Goal: Transaction & Acquisition: Purchase product/service

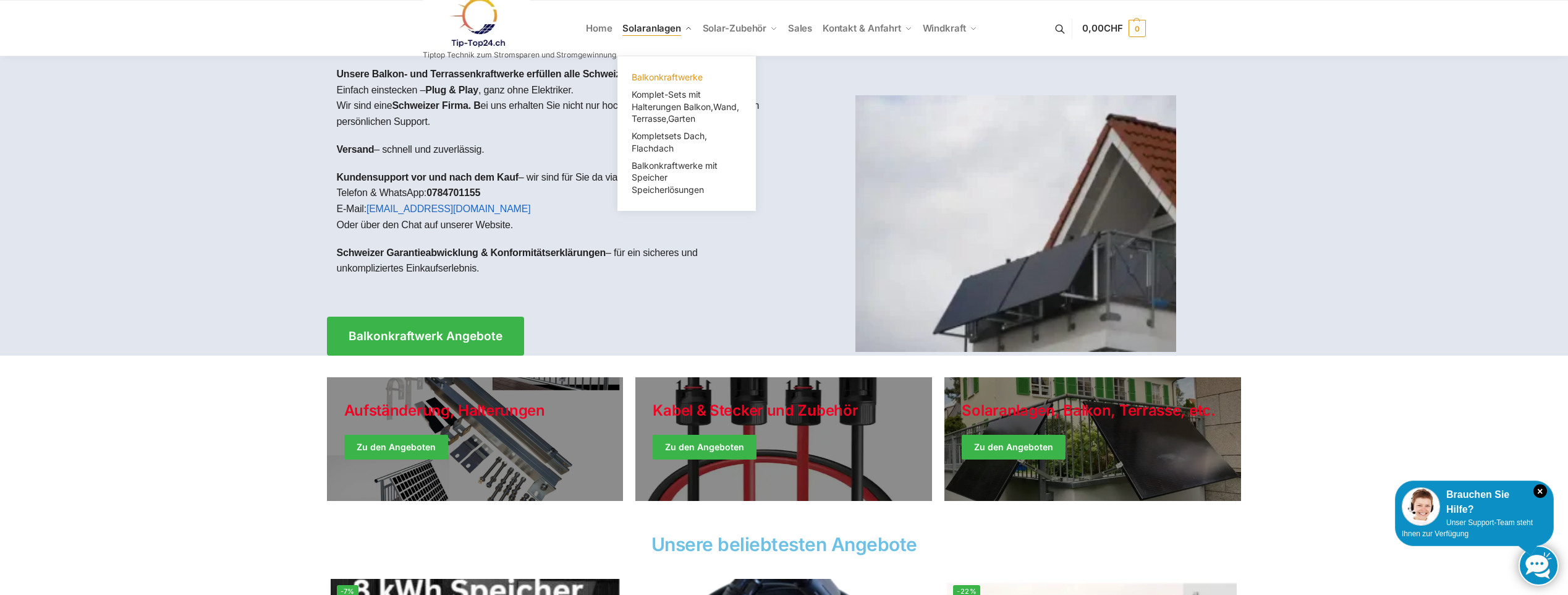
click at [666, 80] on span "Balkonkraftwerke" at bounding box center [667, 77] width 71 height 11
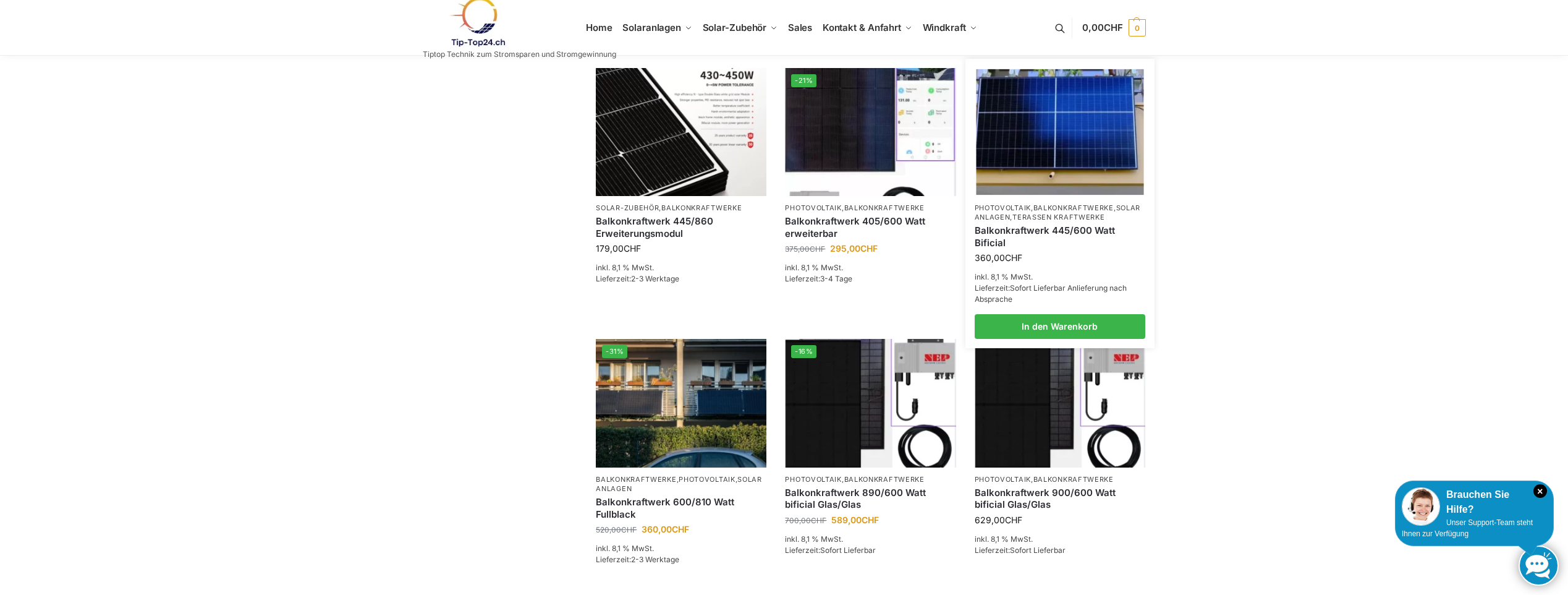
click at [1050, 248] on link "Balkonkraftwerk 445/600 Watt Bificial" at bounding box center [1060, 236] width 171 height 24
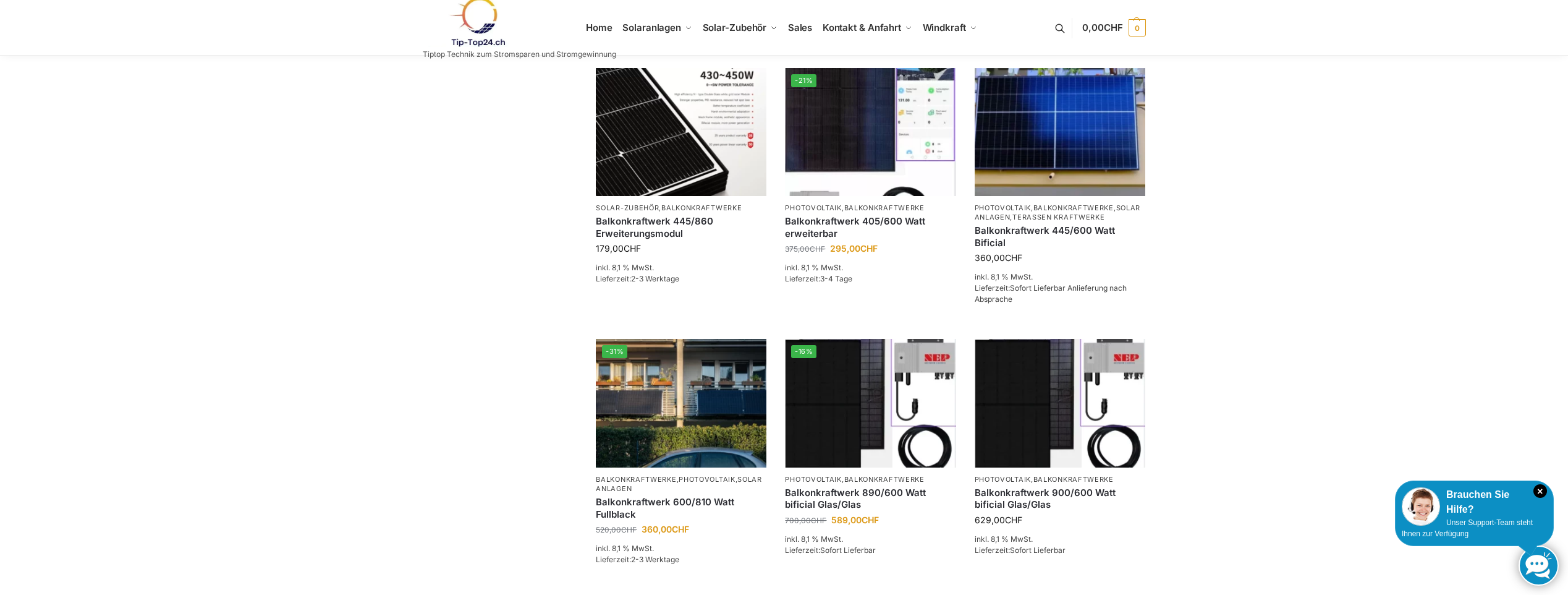
scroll to position [494, 0]
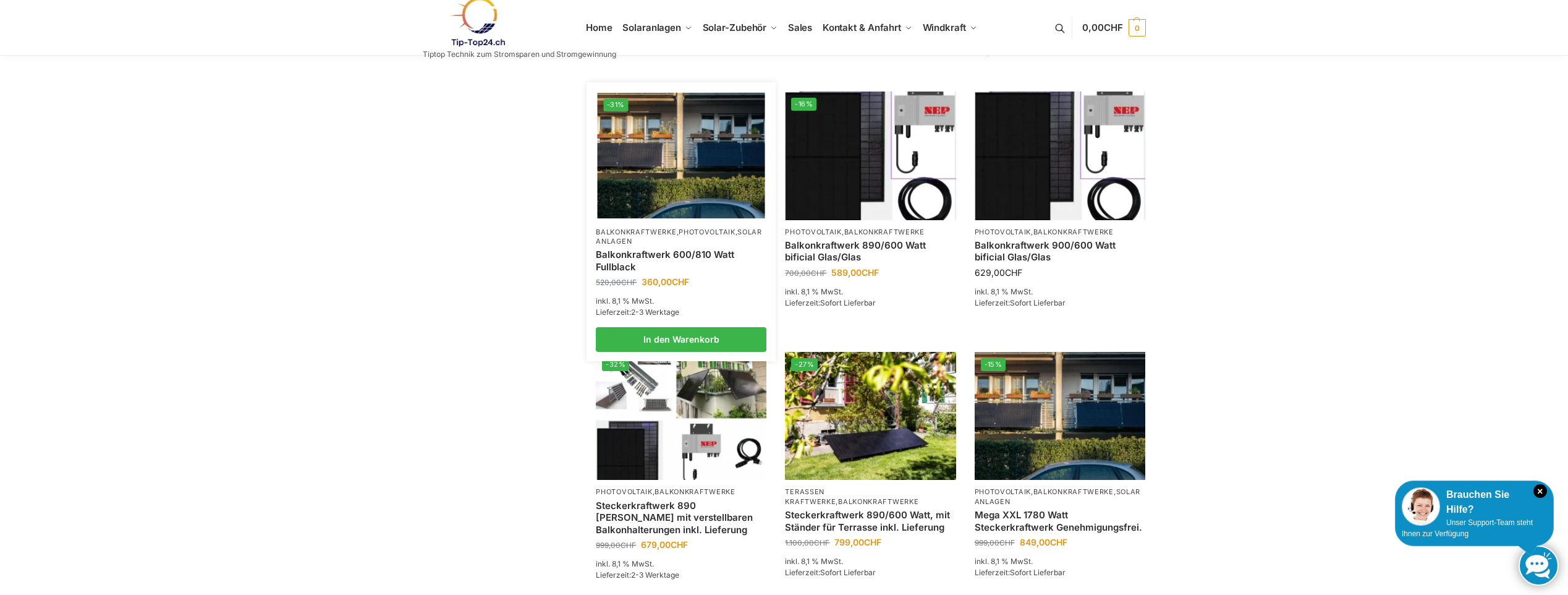
click at [698, 272] on link "Balkonkraftwerk 600/810 Watt Fullblack" at bounding box center [681, 260] width 171 height 24
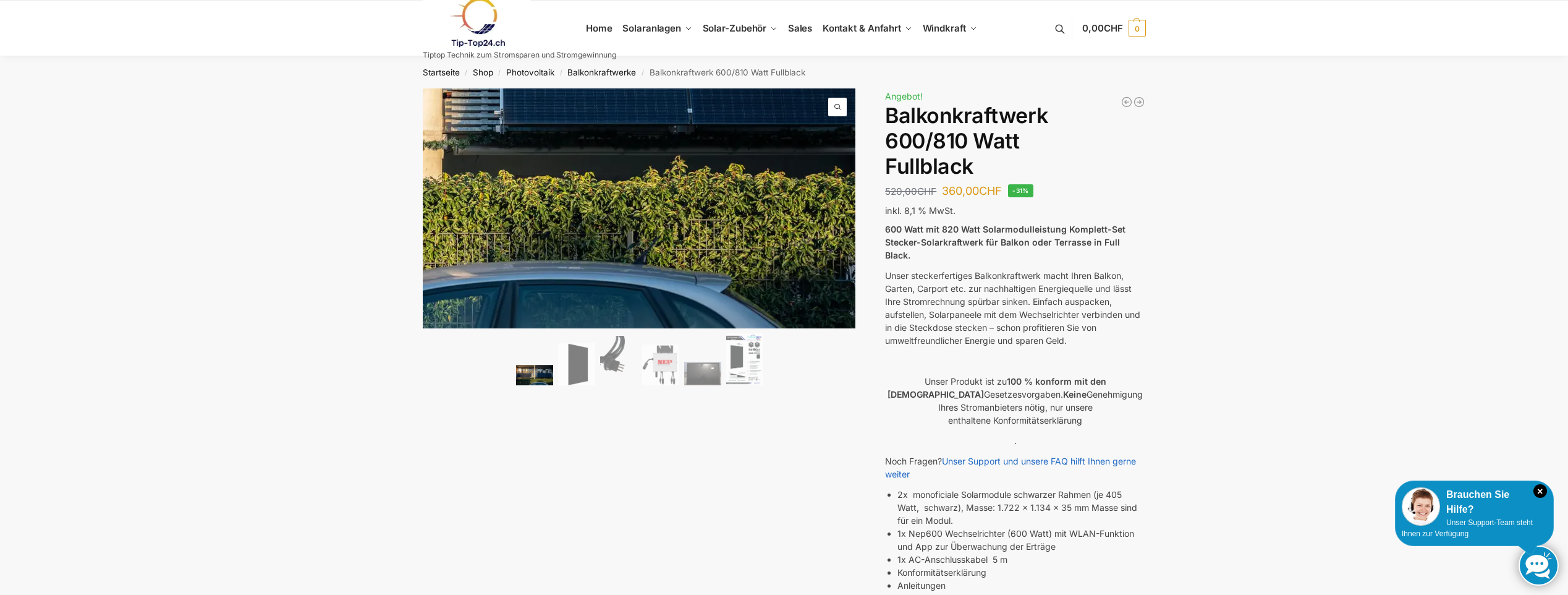
scroll to position [494, 0]
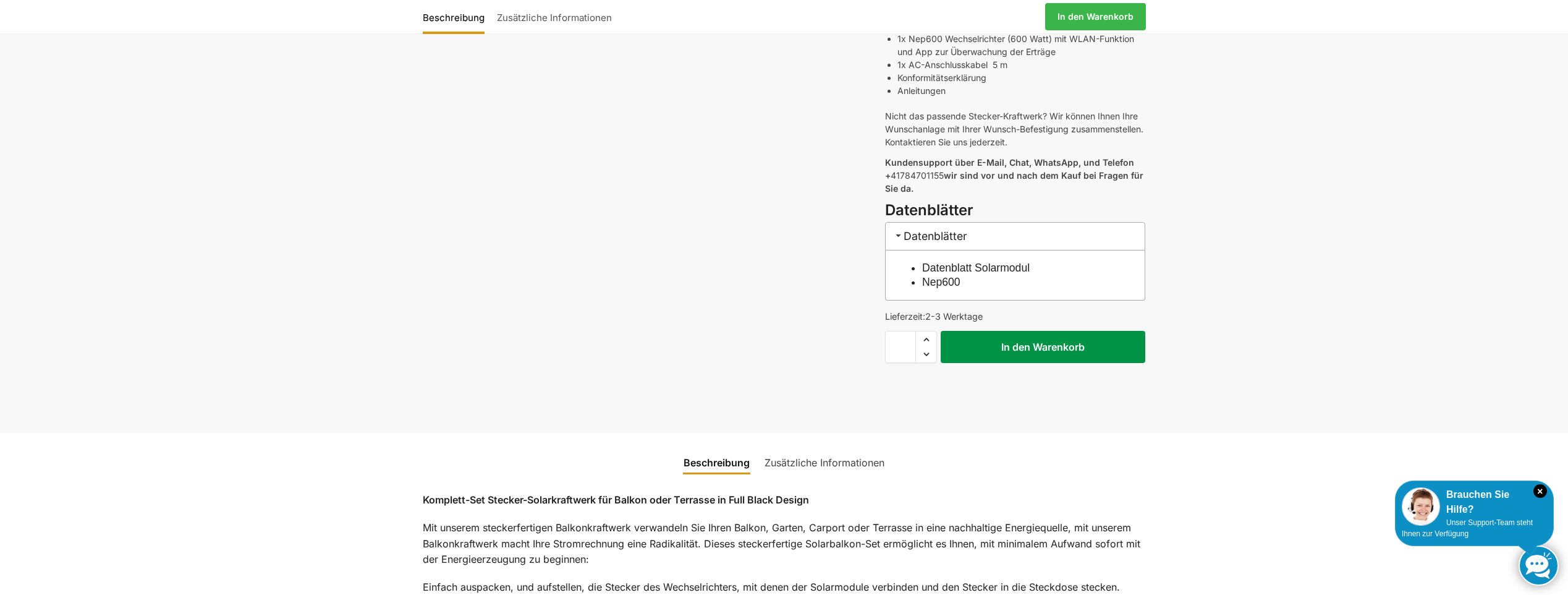
click at [1058, 331] on button "In den Warenkorb" at bounding box center [1043, 347] width 205 height 32
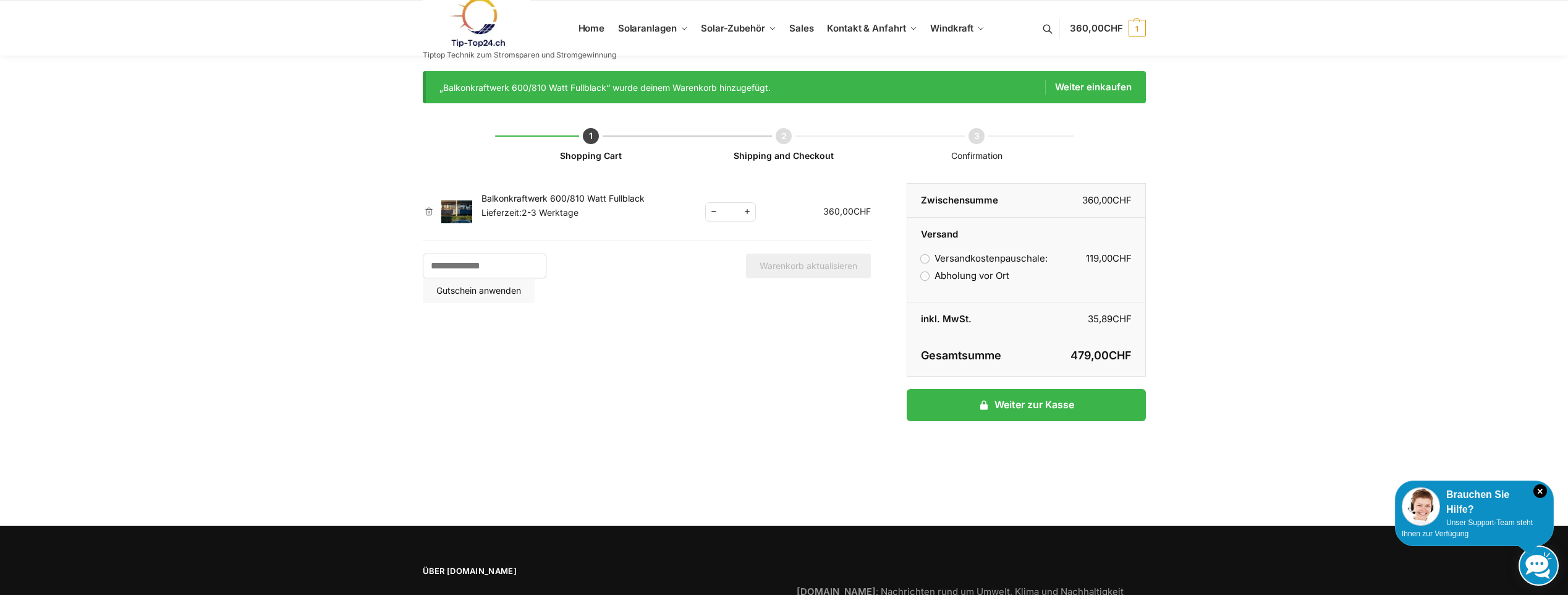
click at [961, 279] on label "Abholung vor Ort" at bounding box center [965, 275] width 88 height 12
click at [1080, 405] on link "Weiter zur Kasse" at bounding box center [1025, 405] width 238 height 32
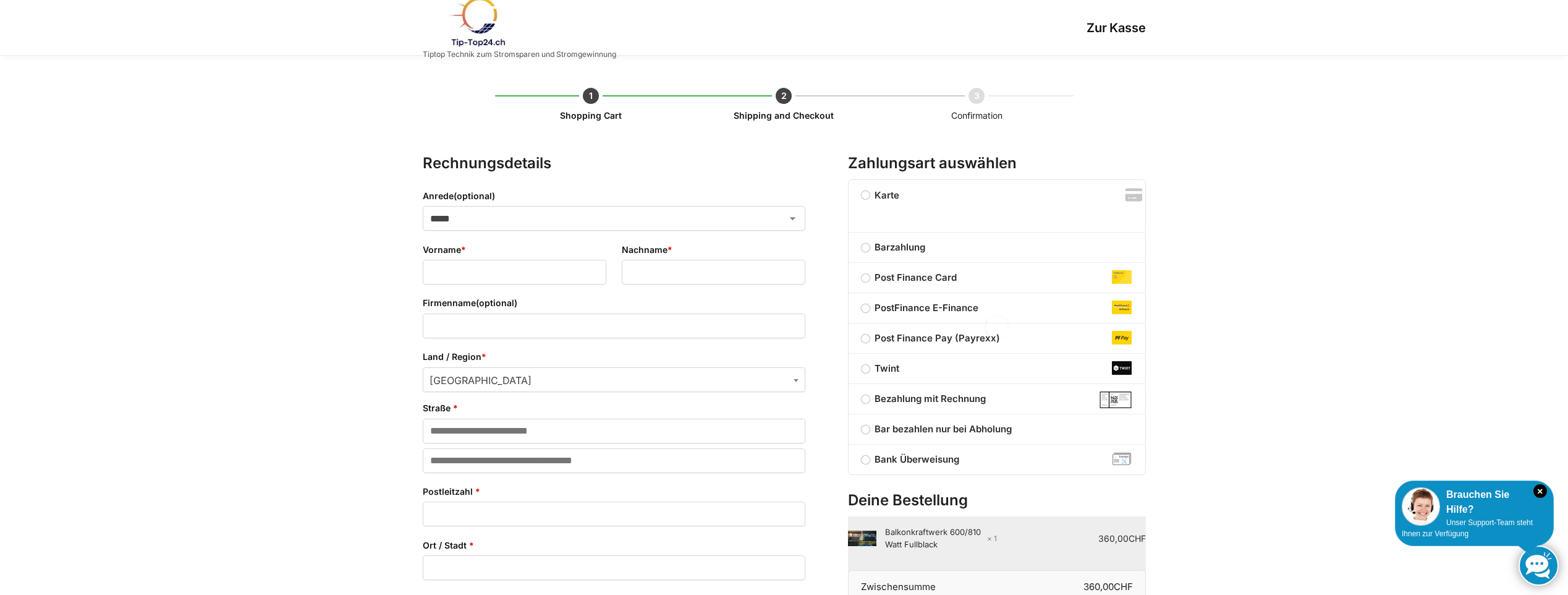
select select "**"
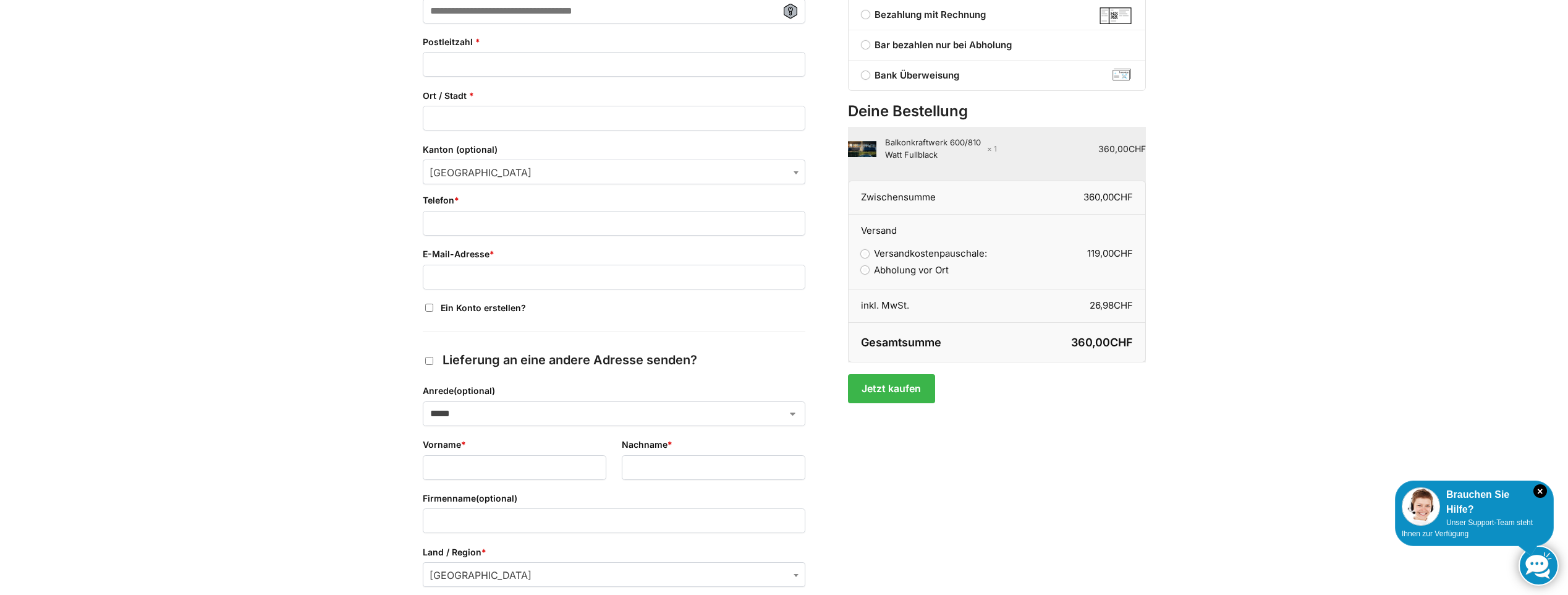
scroll to position [539, 0]
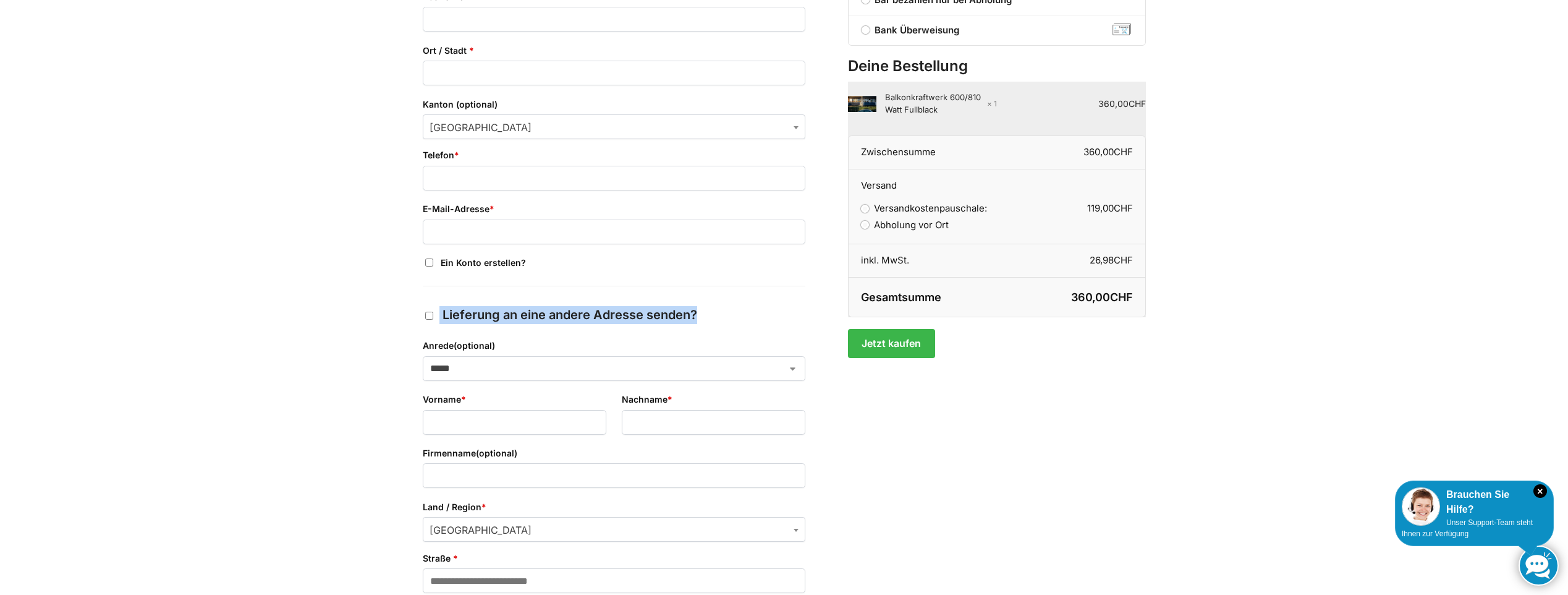
drag, startPoint x: 718, startPoint y: 313, endPoint x: 432, endPoint y: 320, distance: 286.1
click at [432, 320] on label "Lieferung an eine andere Adresse senden?" at bounding box center [614, 315] width 383 height 18
drag, startPoint x: 432, startPoint y: 320, endPoint x: 495, endPoint y: 315, distance: 63.2
copy label "Lieferung an eine andere Adresse senden?"
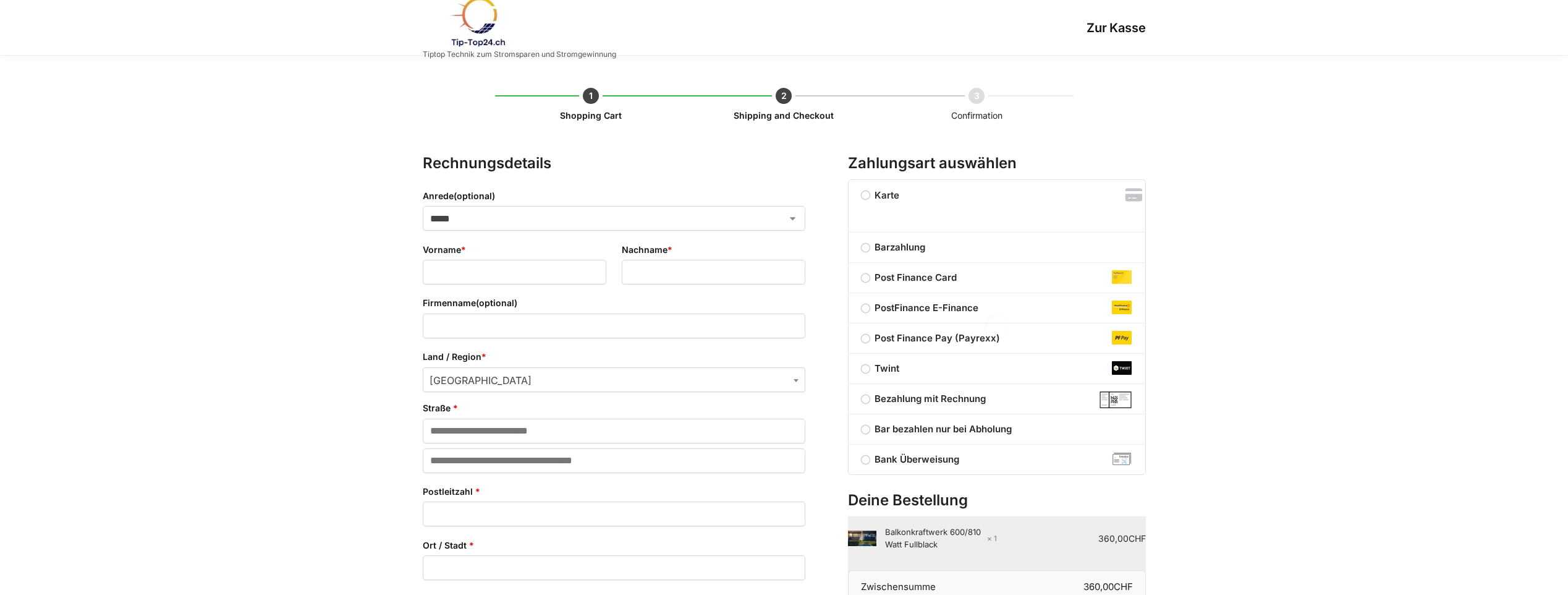
select select "**"
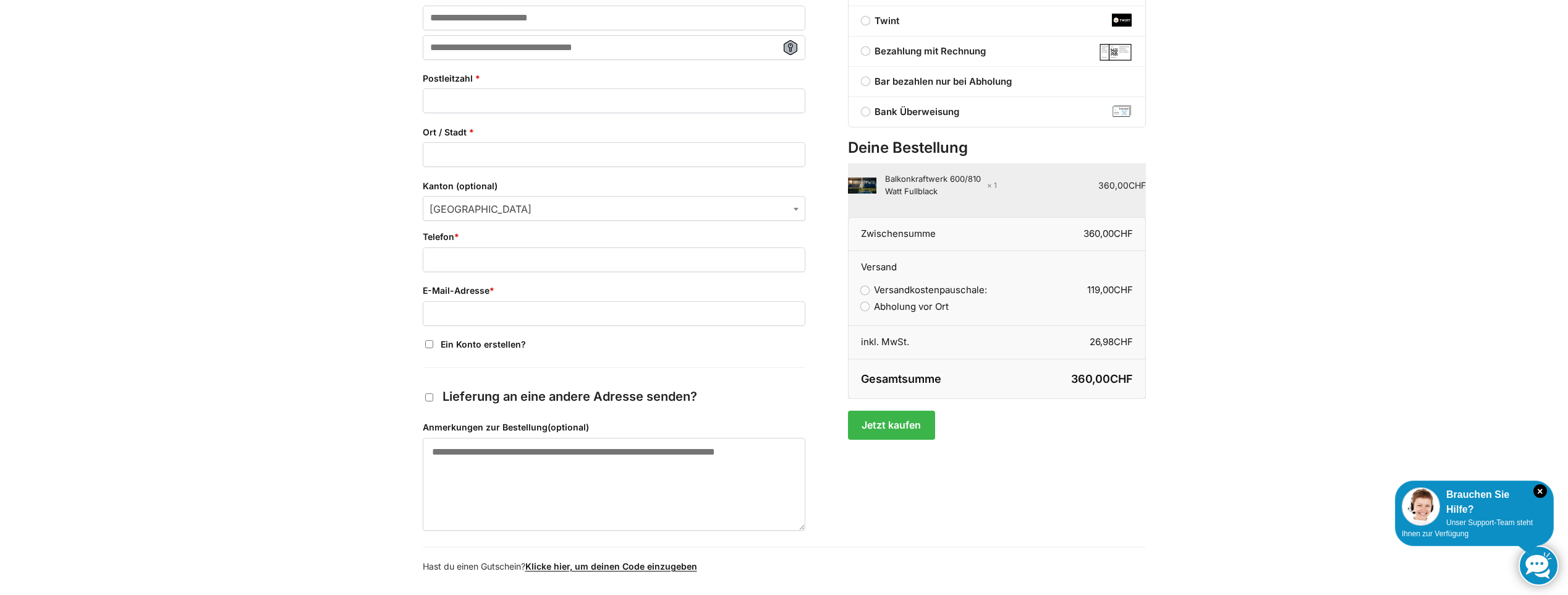
scroll to position [503, 0]
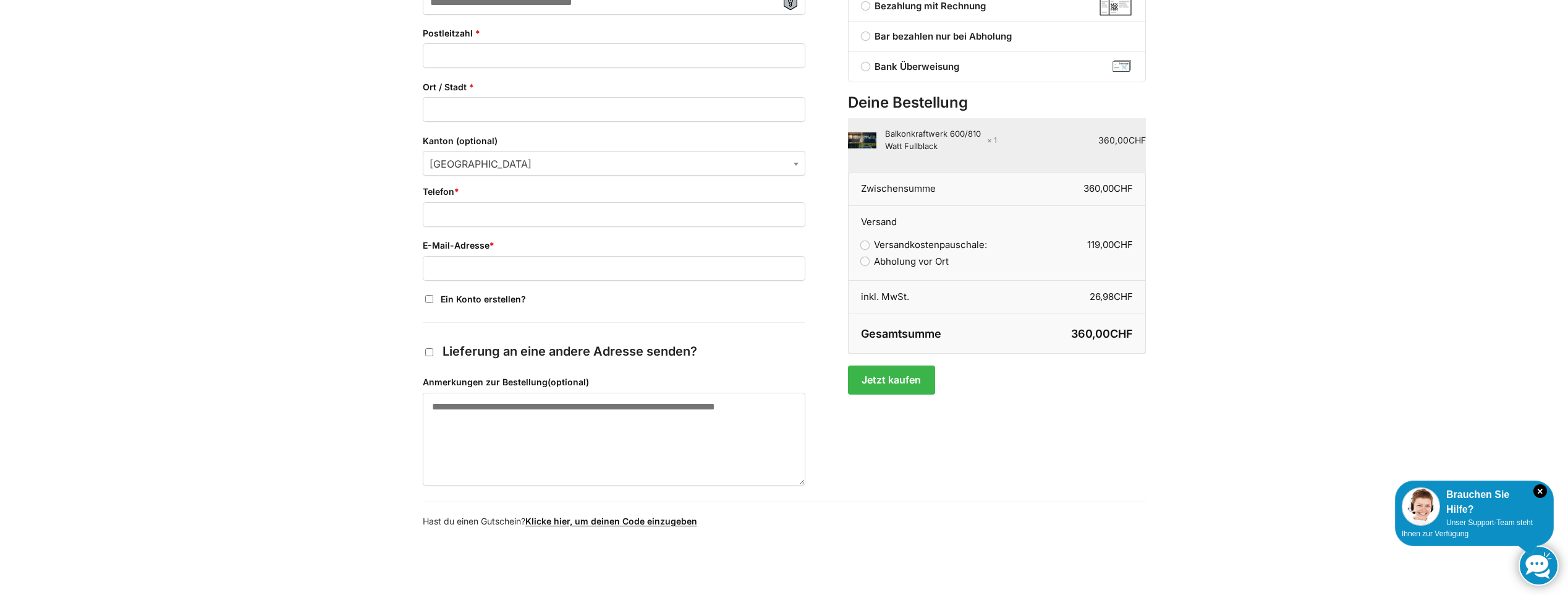
click at [509, 348] on span "Lieferung an eine andere Adresse senden?" at bounding box center [569, 351] width 254 height 15
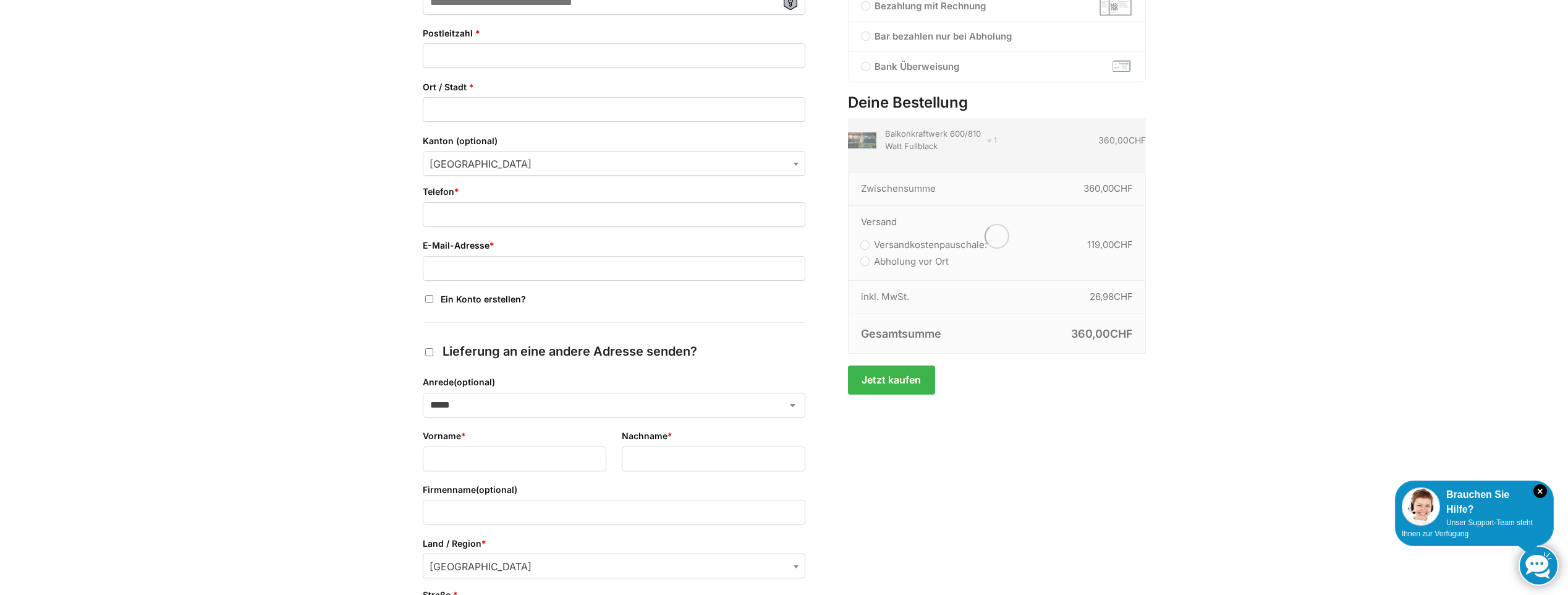
click at [509, 348] on span "Lieferung an eine andere Adresse senden?" at bounding box center [569, 351] width 254 height 15
